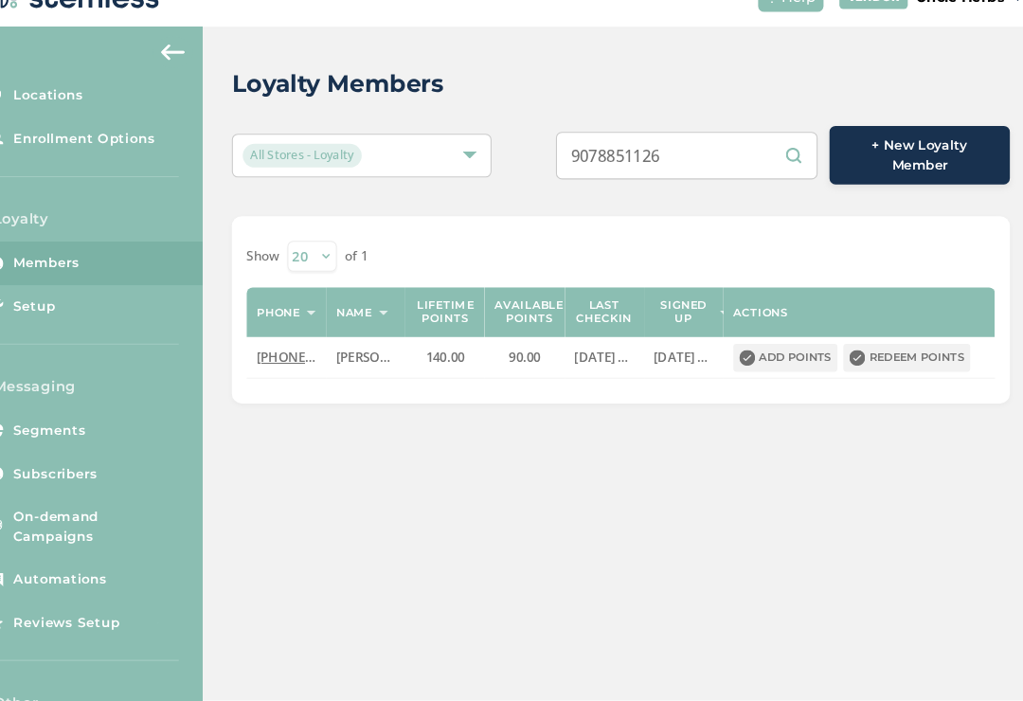
scroll to position [29, 0]
type input "9"
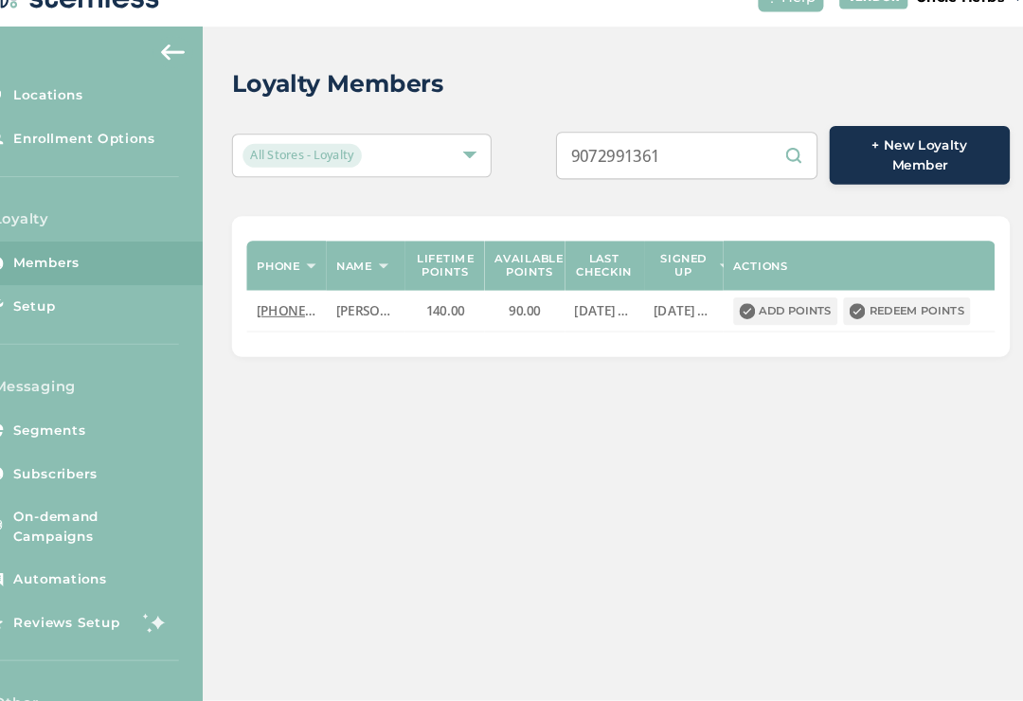
type input "9072991361"
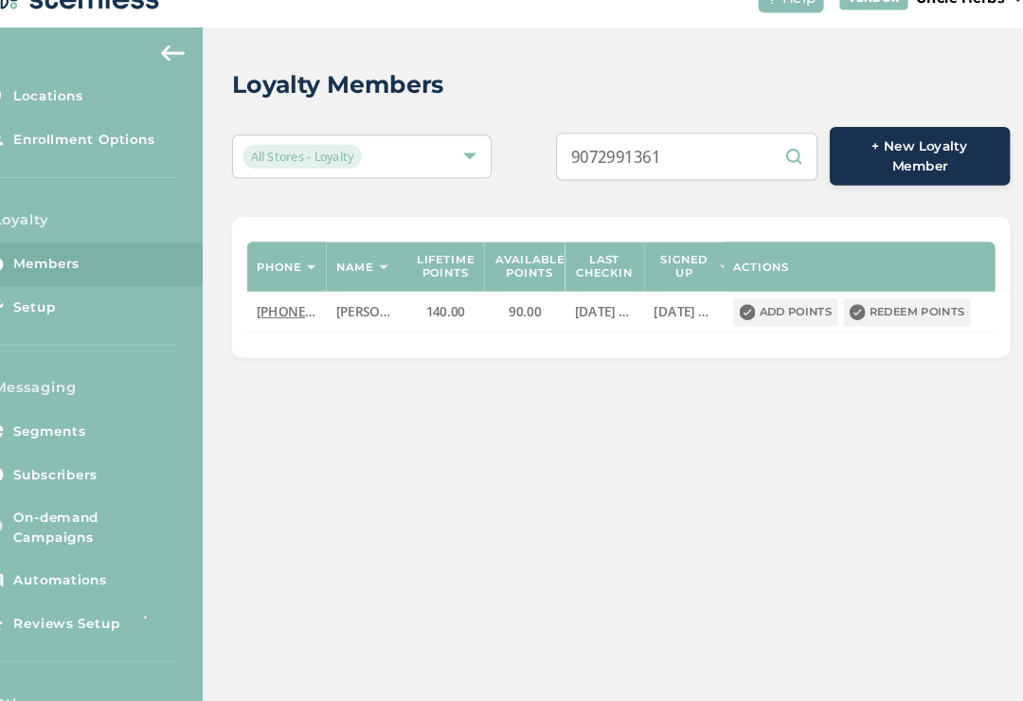
click at [687, 157] on input "9072991361" at bounding box center [686, 179] width 250 height 45
click at [472, 173] on div at bounding box center [478, 179] width 13 height 13
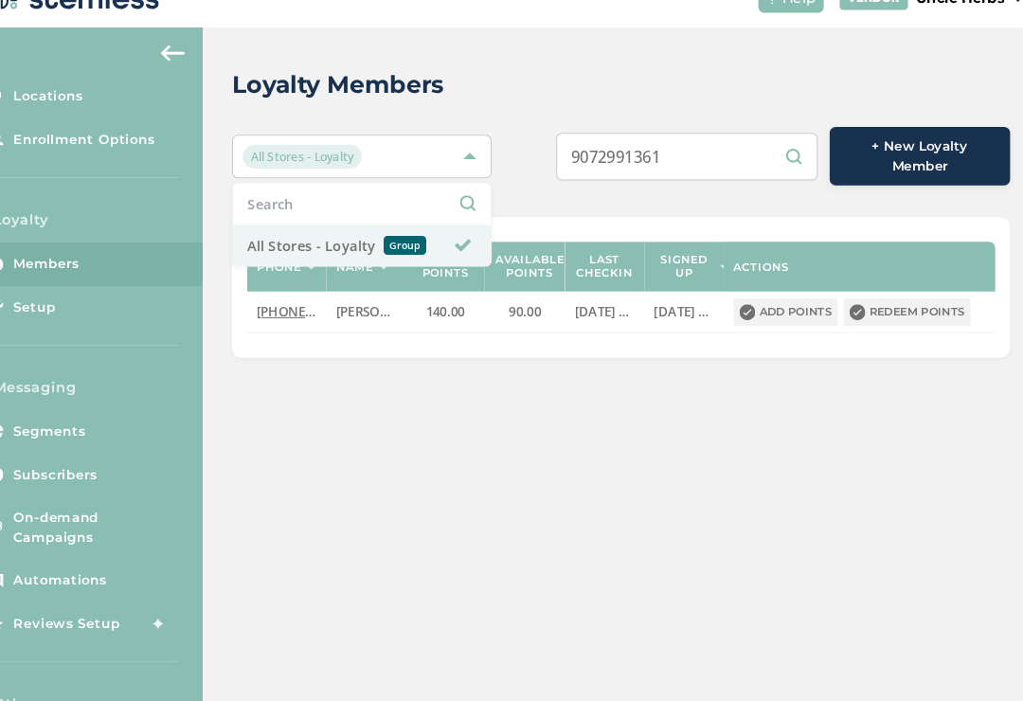
click at [284, 255] on span "All Stores - Loyalty" at bounding box center [327, 265] width 122 height 20
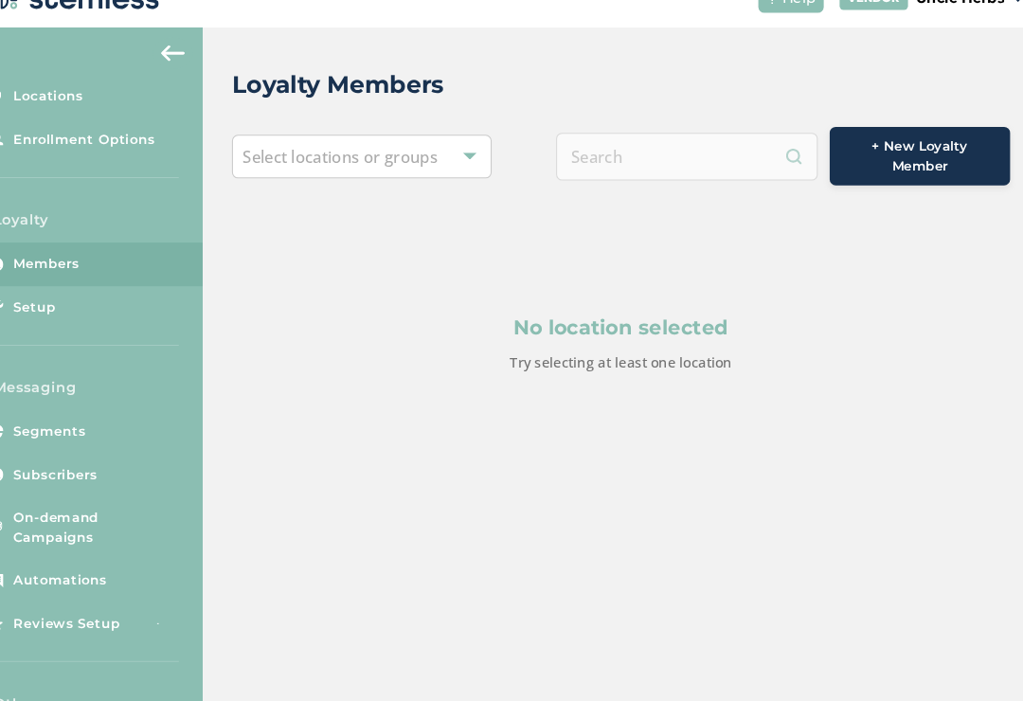
click at [472, 173] on div at bounding box center [478, 179] width 13 height 13
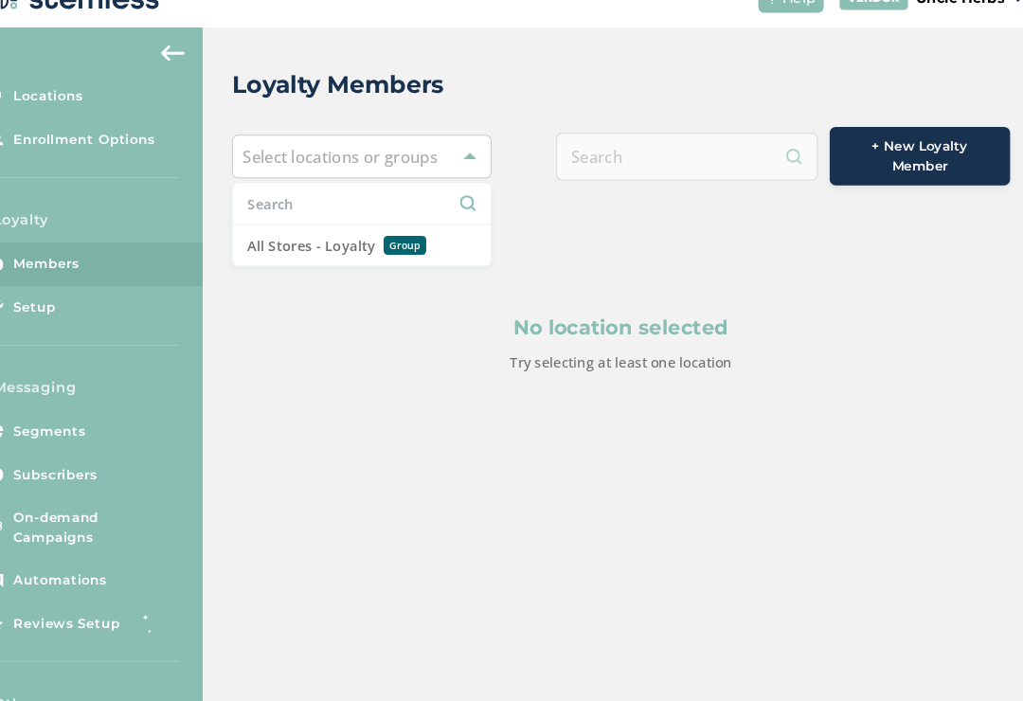
click at [276, 255] on span "All Stores - Loyalty" at bounding box center [327, 265] width 122 height 20
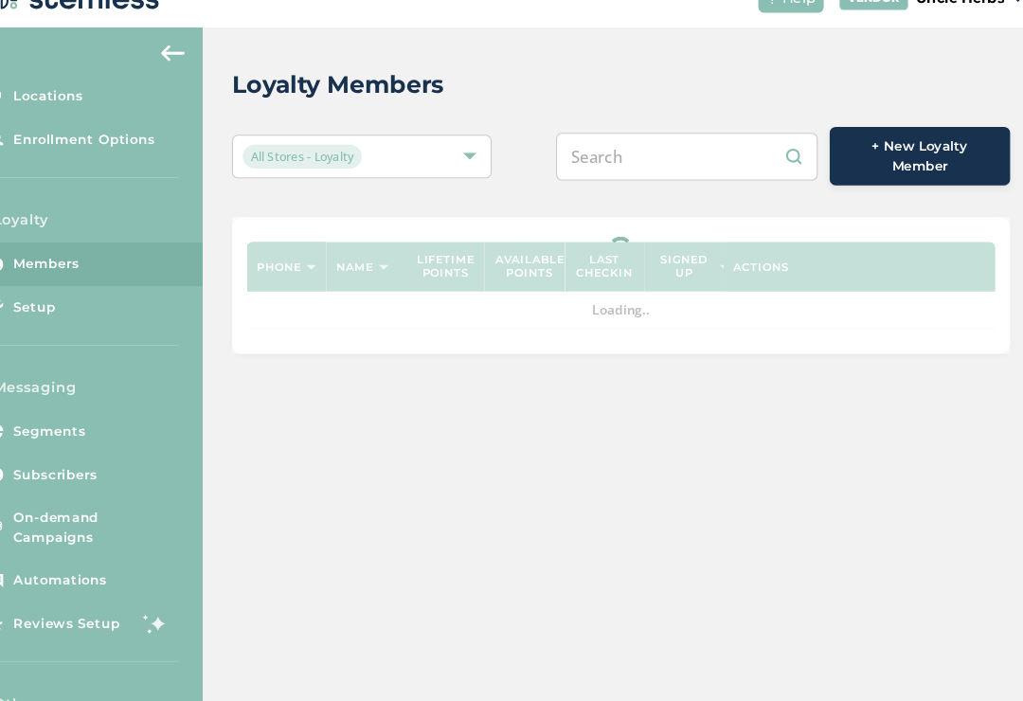
click at [658, 157] on input "text" at bounding box center [686, 179] width 250 height 45
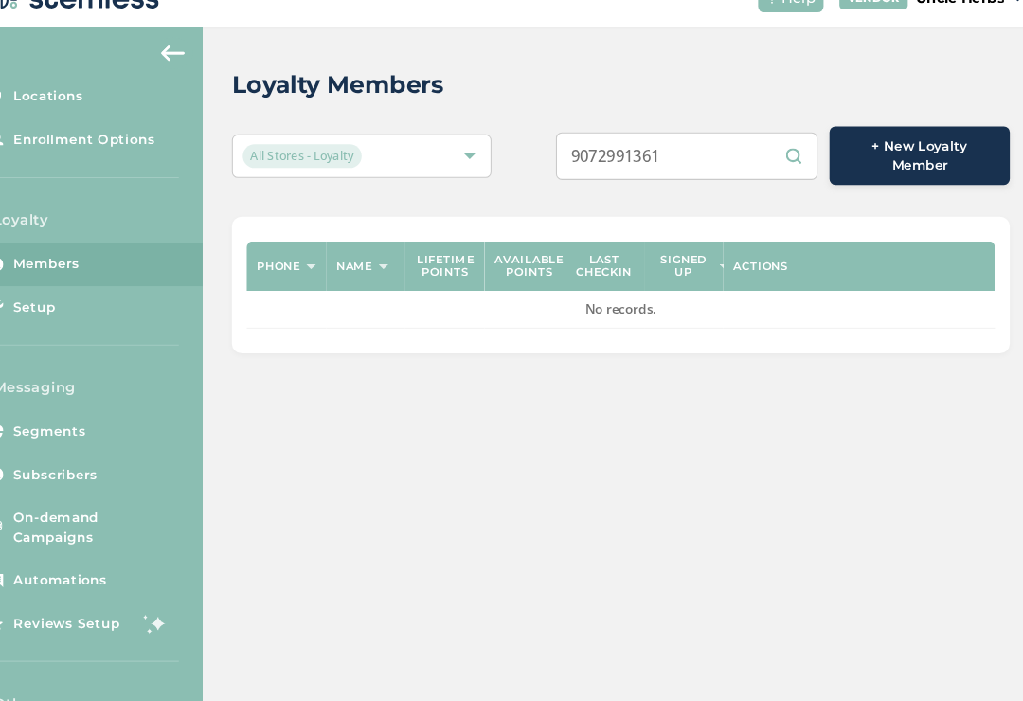
type input "9072991361"
click at [451, 159] on div "All Stores - Loyalty" at bounding box center [375, 180] width 248 height 42
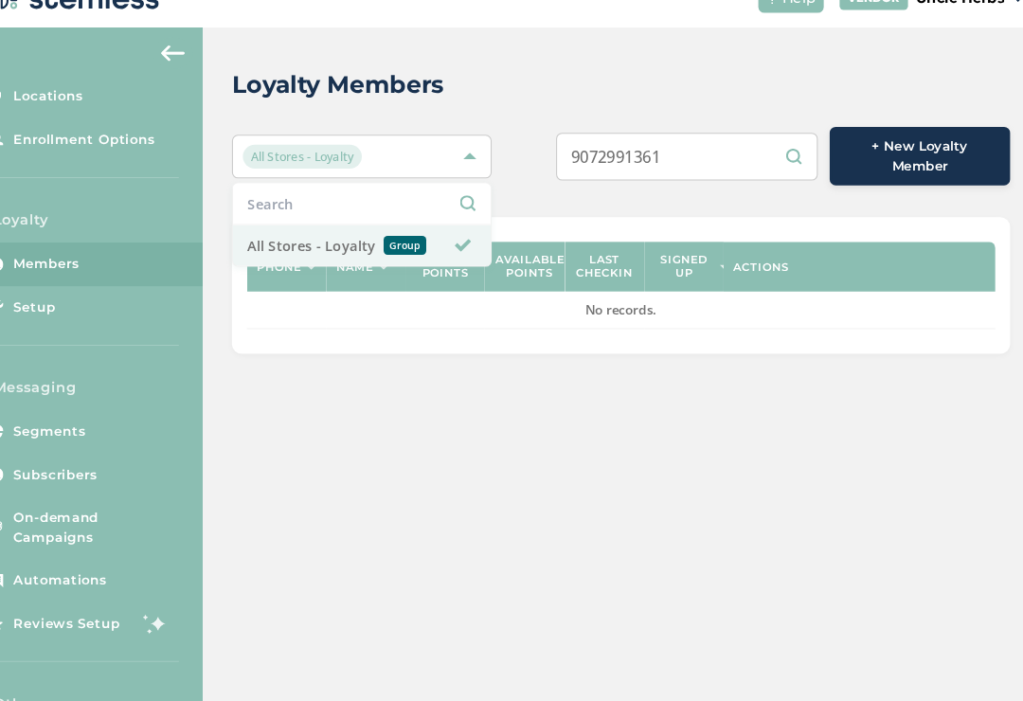
click at [272, 215] on input "text" at bounding box center [375, 225] width 218 height 20
click at [294, 245] on li "All Stores - Loyalty Group" at bounding box center [375, 264] width 246 height 39
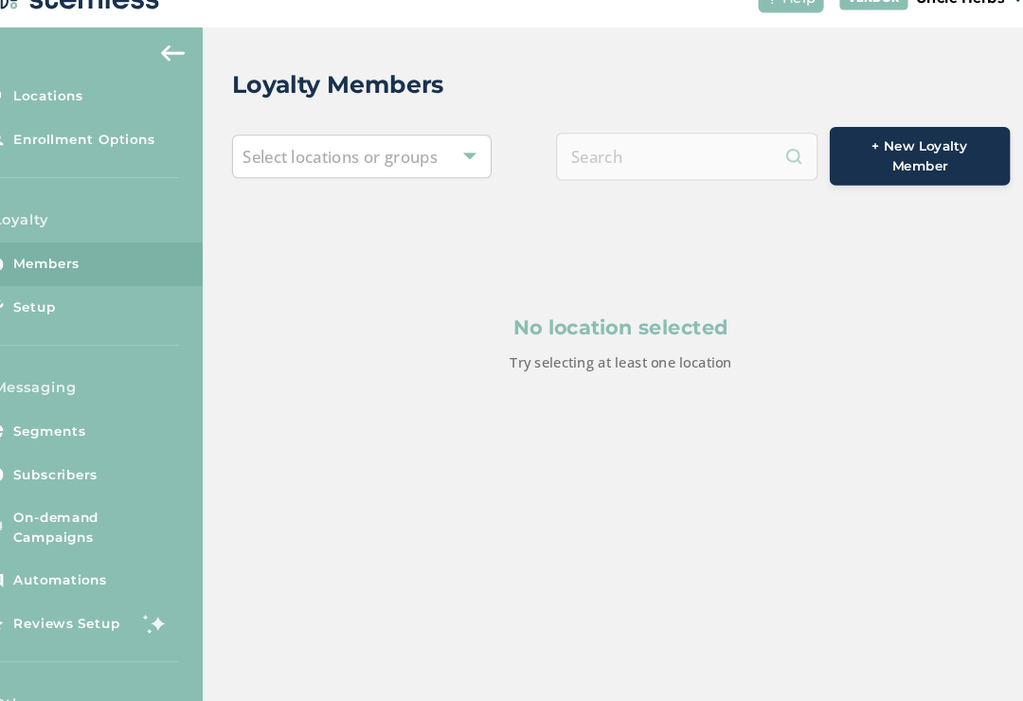
click at [647, 157] on div at bounding box center [686, 179] width 250 height 45
click at [632, 157] on div at bounding box center [686, 179] width 250 height 45
click at [625, 157] on div at bounding box center [686, 179] width 250 height 45
click at [621, 157] on div at bounding box center [686, 179] width 250 height 45
click at [612, 157] on div at bounding box center [686, 179] width 250 height 45
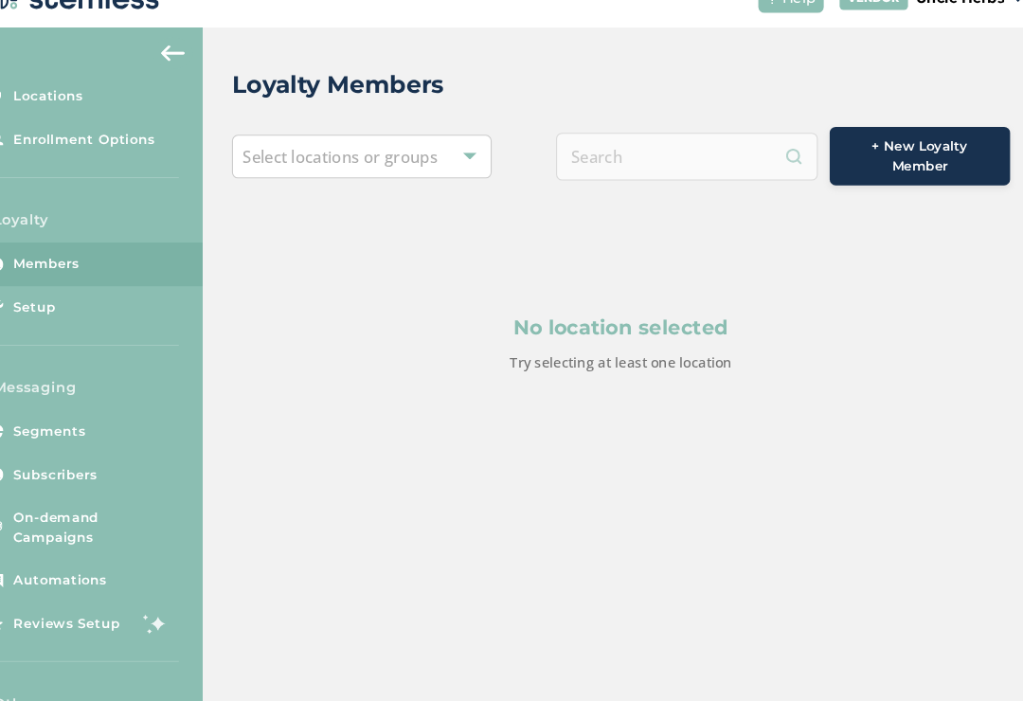
click at [458, 159] on div "Select locations or groups" at bounding box center [375, 180] width 248 height 42
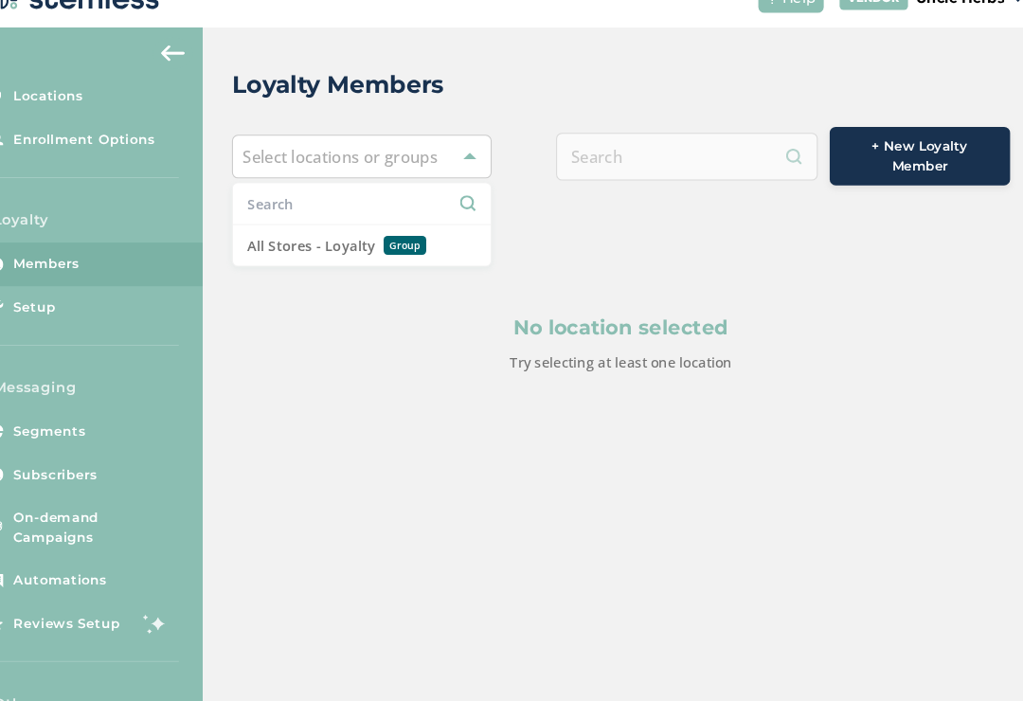
click at [298, 255] on span "All Stores - Loyalty" at bounding box center [327, 265] width 122 height 20
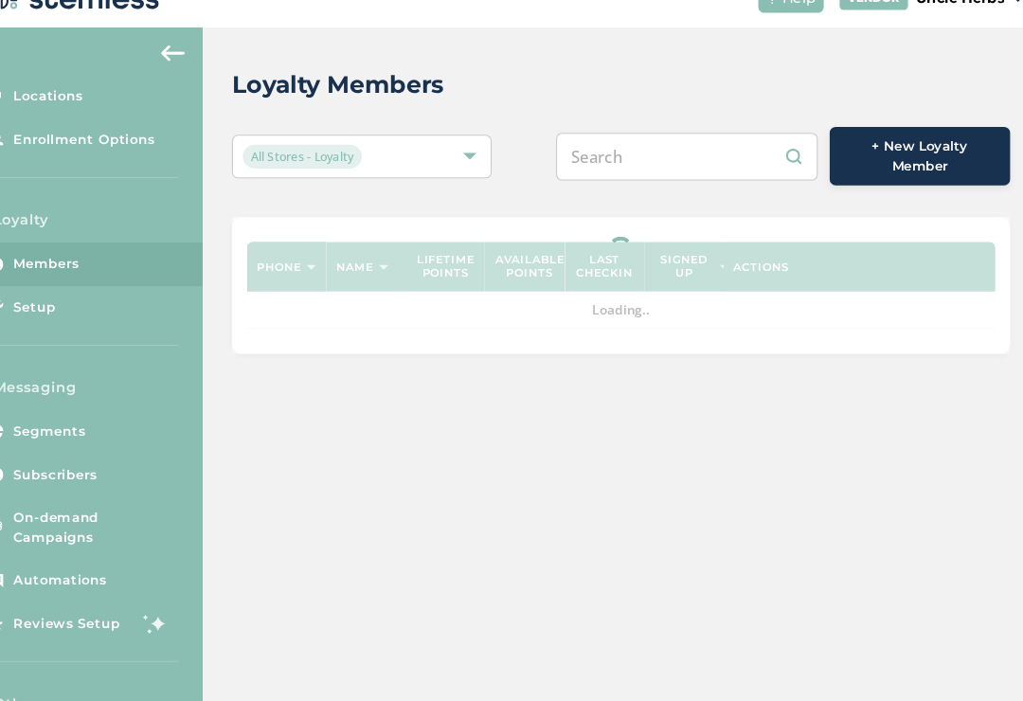
click at [618, 157] on input "text" at bounding box center [686, 179] width 250 height 45
type input "9072993198"
